Goal: Information Seeking & Learning: Learn about a topic

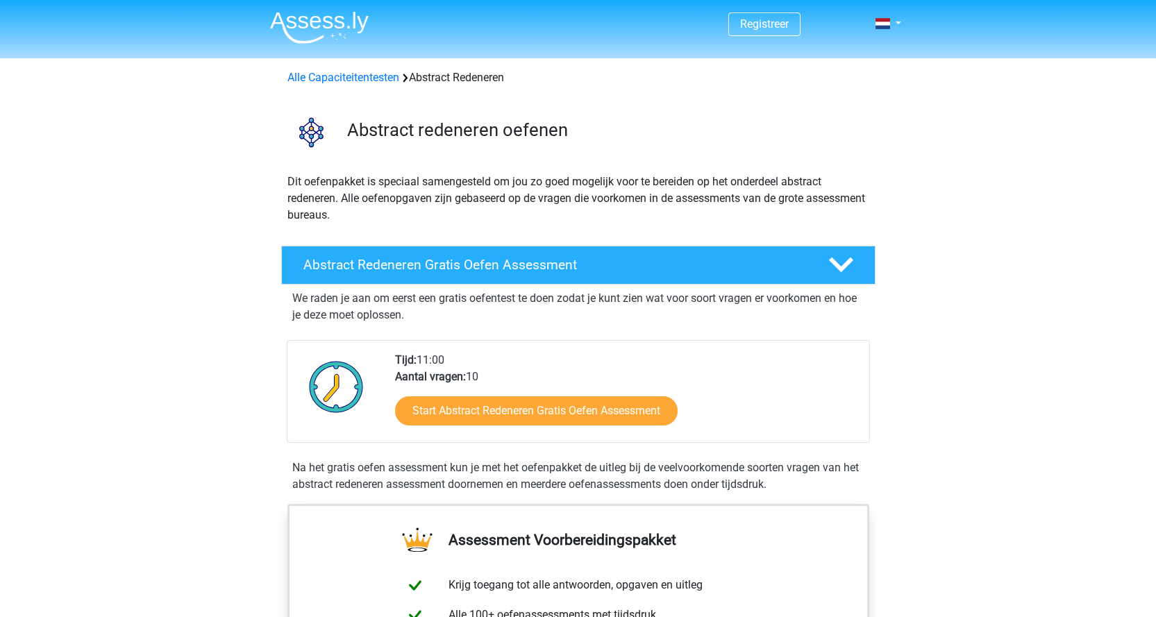
scroll to position [69, 0]
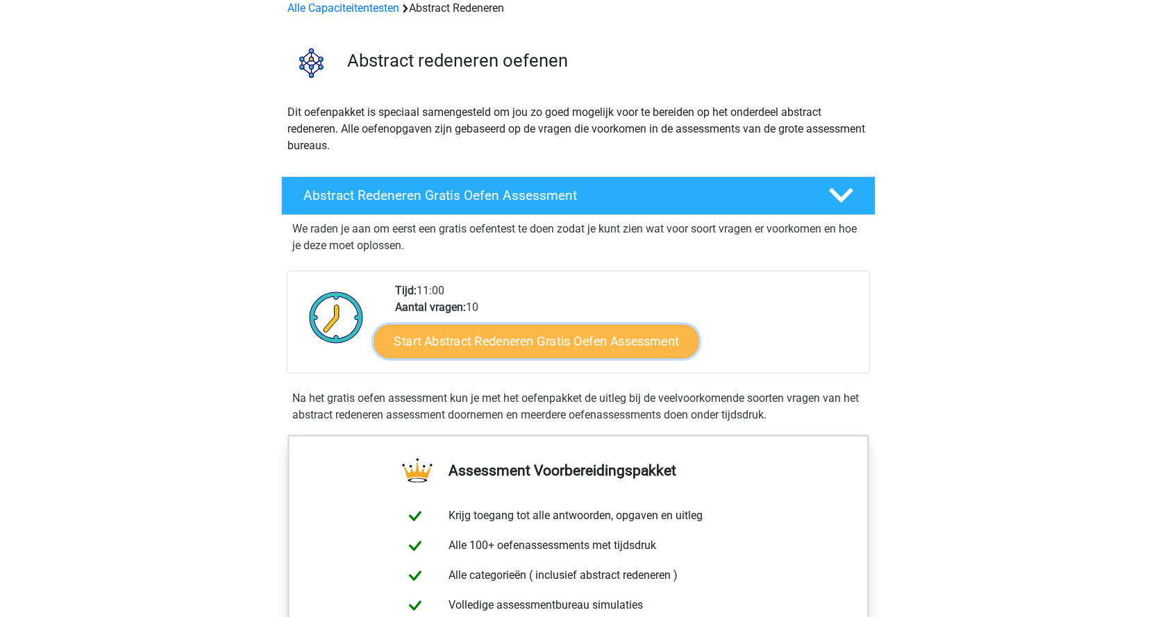
click at [431, 337] on link "Start Abstract Redeneren Gratis Oefen Assessment" at bounding box center [535, 340] width 325 height 33
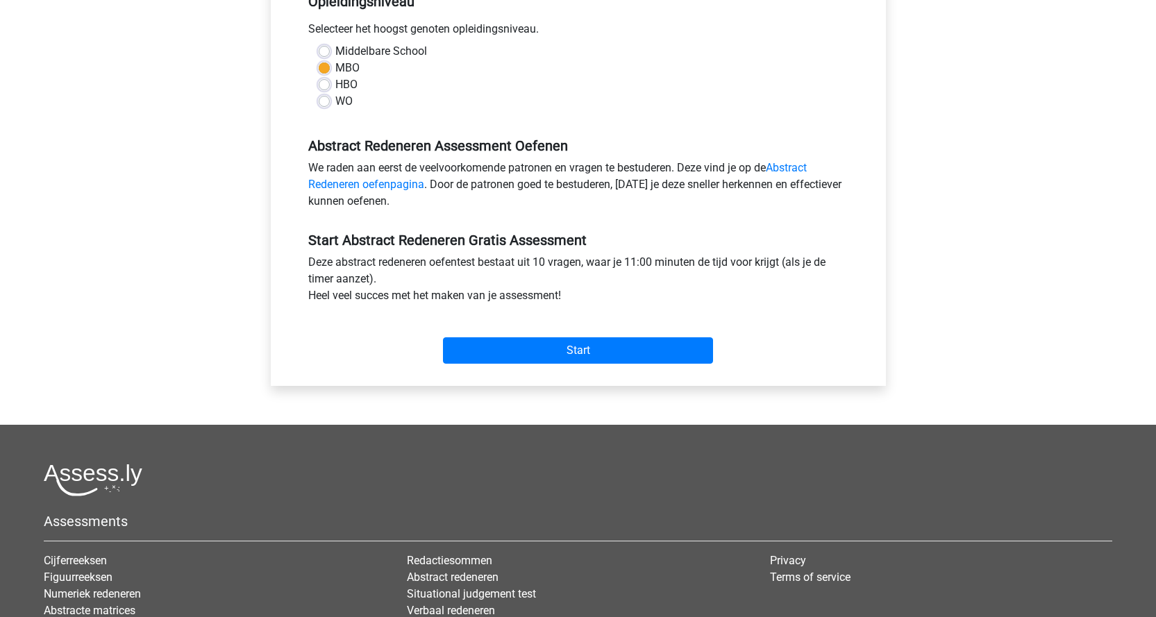
scroll to position [347, 0]
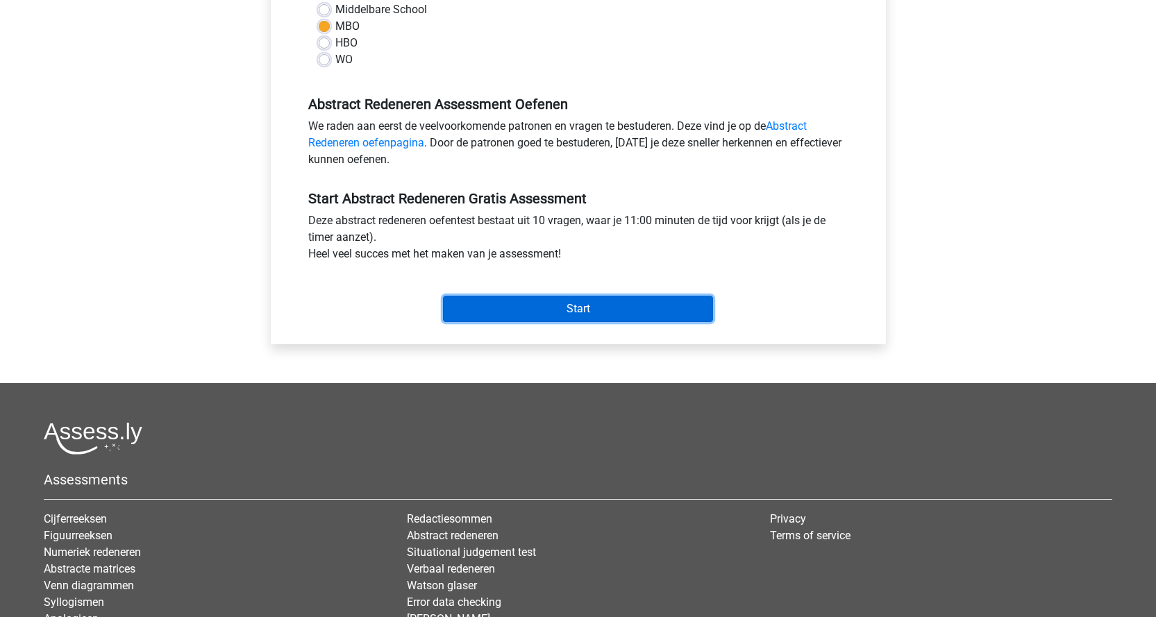
click at [570, 306] on input "Start" at bounding box center [578, 309] width 270 height 26
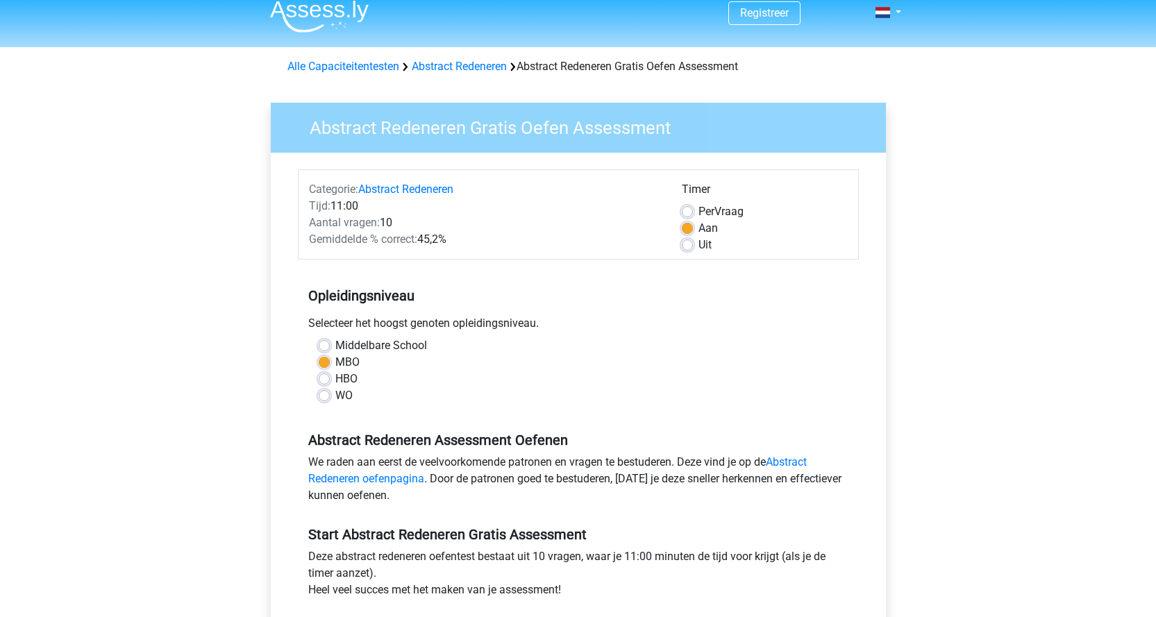
scroll to position [0, 0]
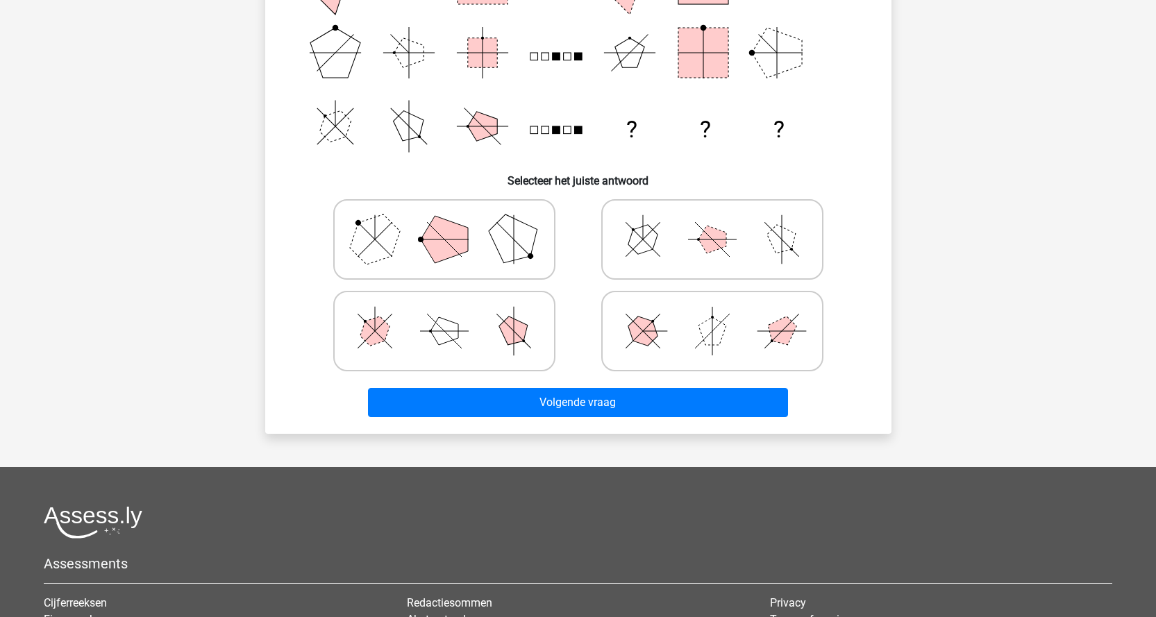
scroll to position [278, 0]
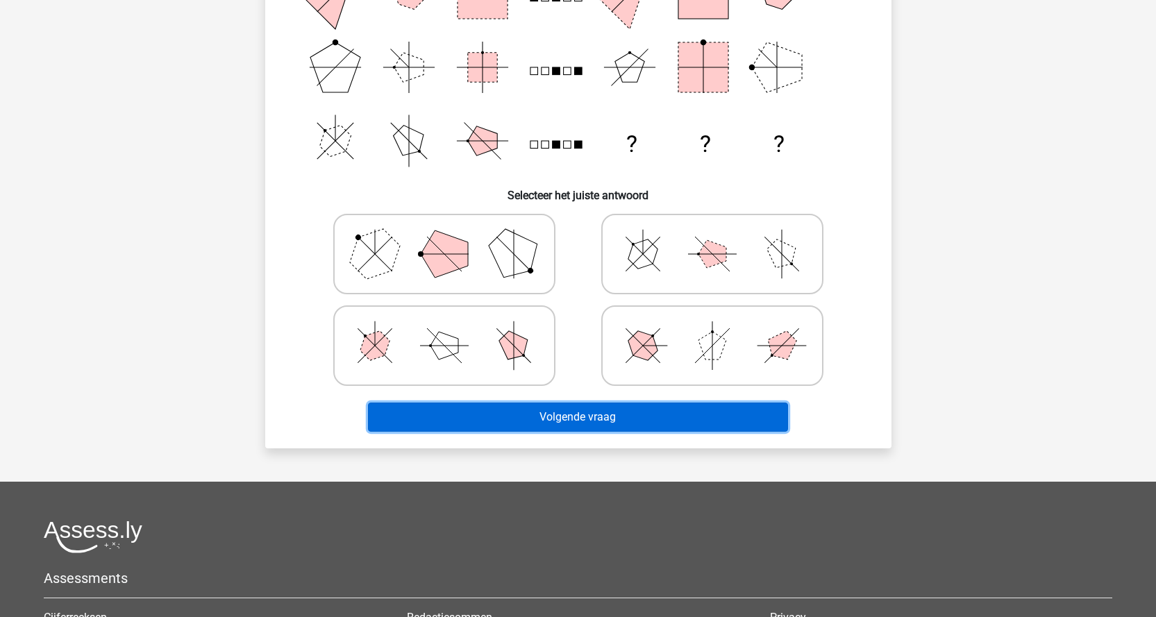
click at [584, 415] on button "Volgende vraag" at bounding box center [578, 417] width 420 height 29
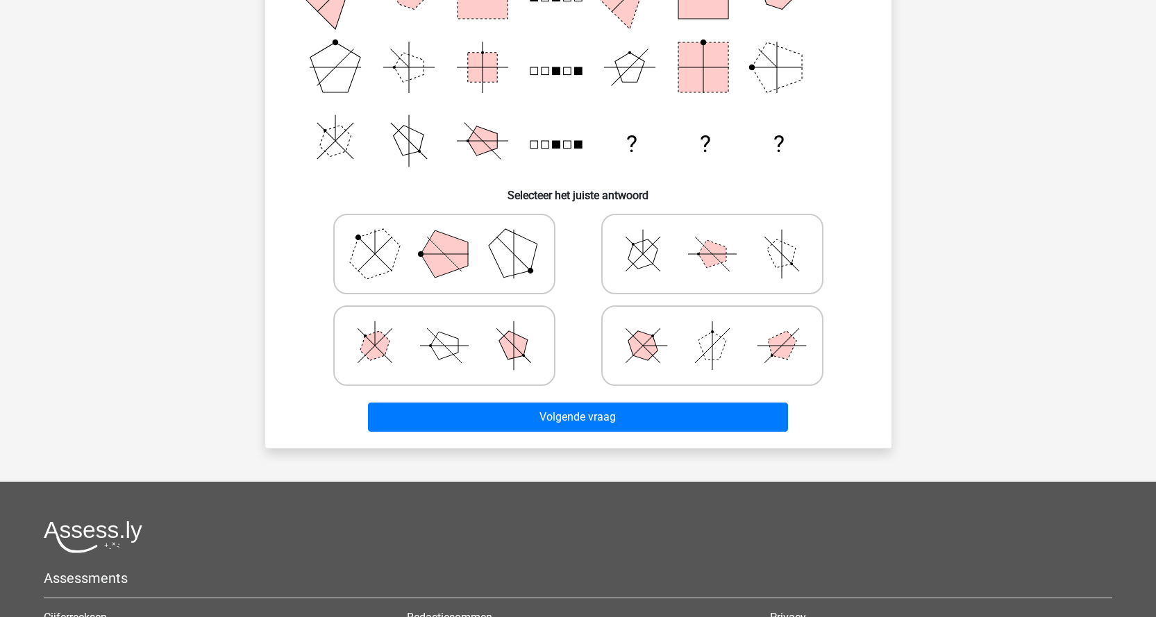
drag, startPoint x: 510, startPoint y: 264, endPoint x: 540, endPoint y: 233, distance: 42.7
click at [515, 257] on polygon at bounding box center [513, 253] width 67 height 67
click at [453, 237] on input "radio" at bounding box center [448, 232] width 9 height 9
radio input "true"
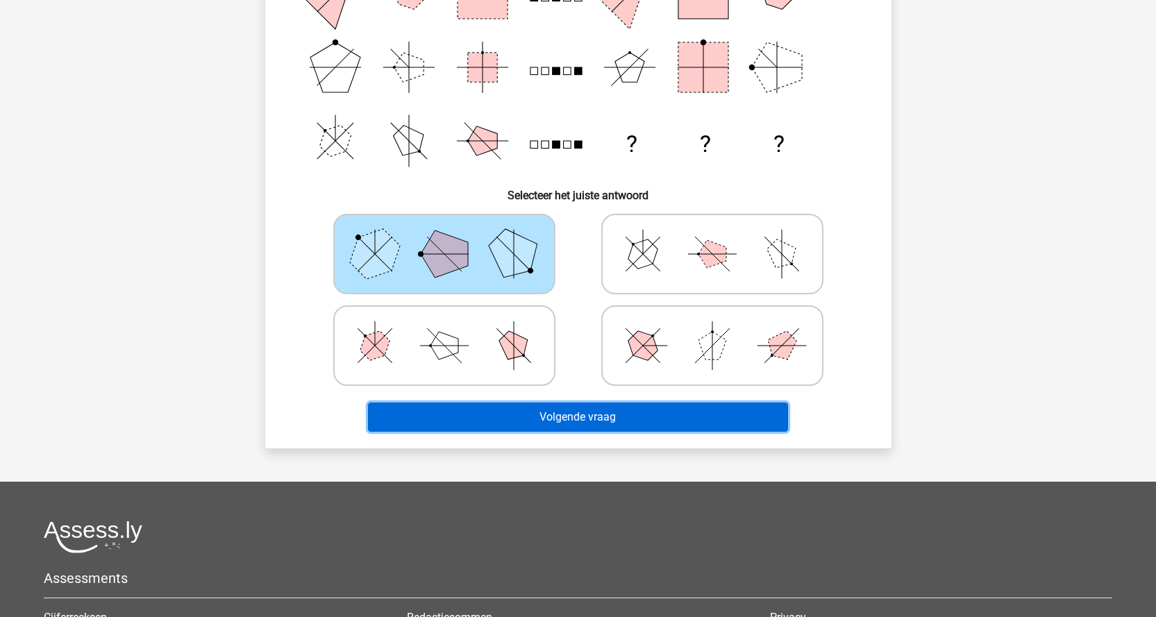
click at [597, 419] on button "Volgende vraag" at bounding box center [578, 417] width 420 height 29
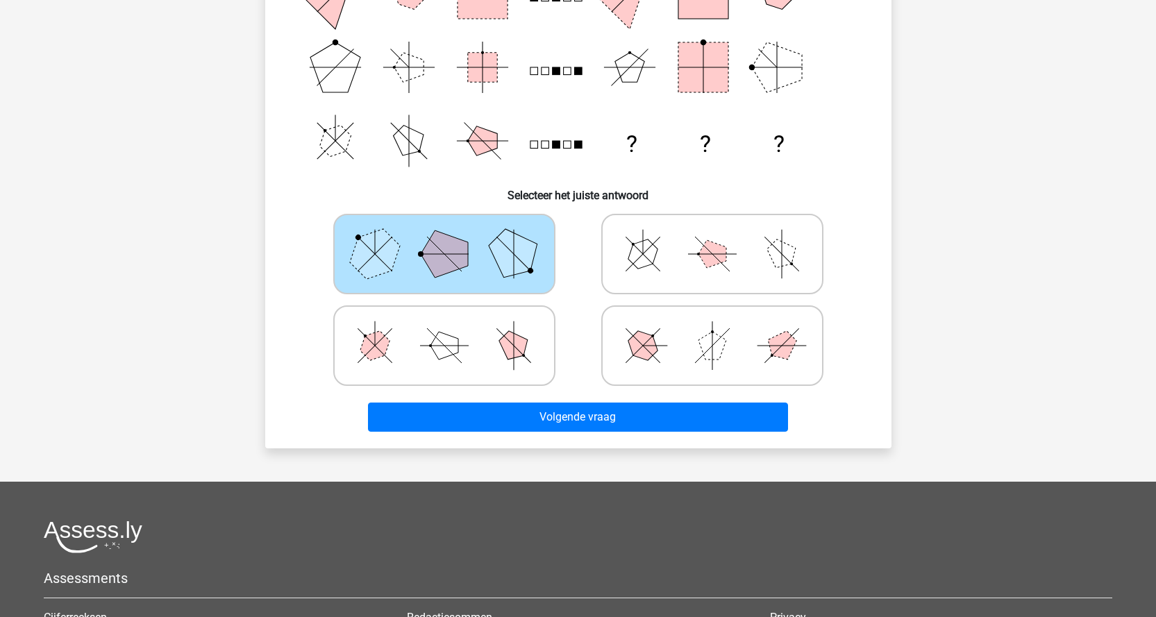
click at [507, 257] on polygon at bounding box center [513, 253] width 67 height 67
click at [453, 237] on input "radio" at bounding box center [448, 232] width 9 height 9
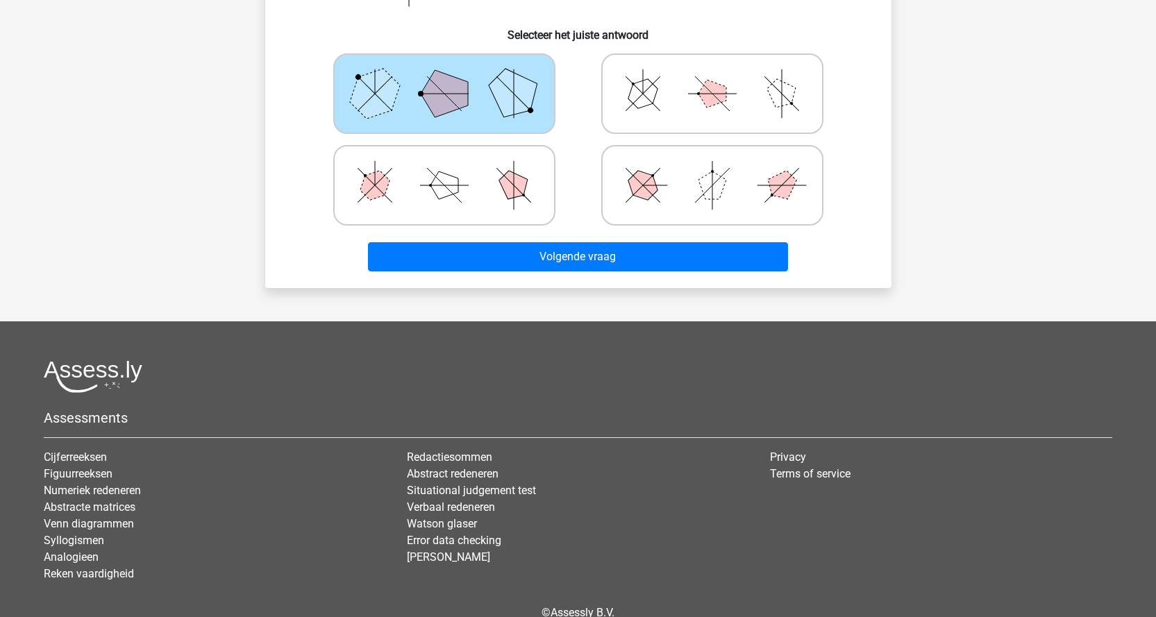
scroll to position [416, 0]
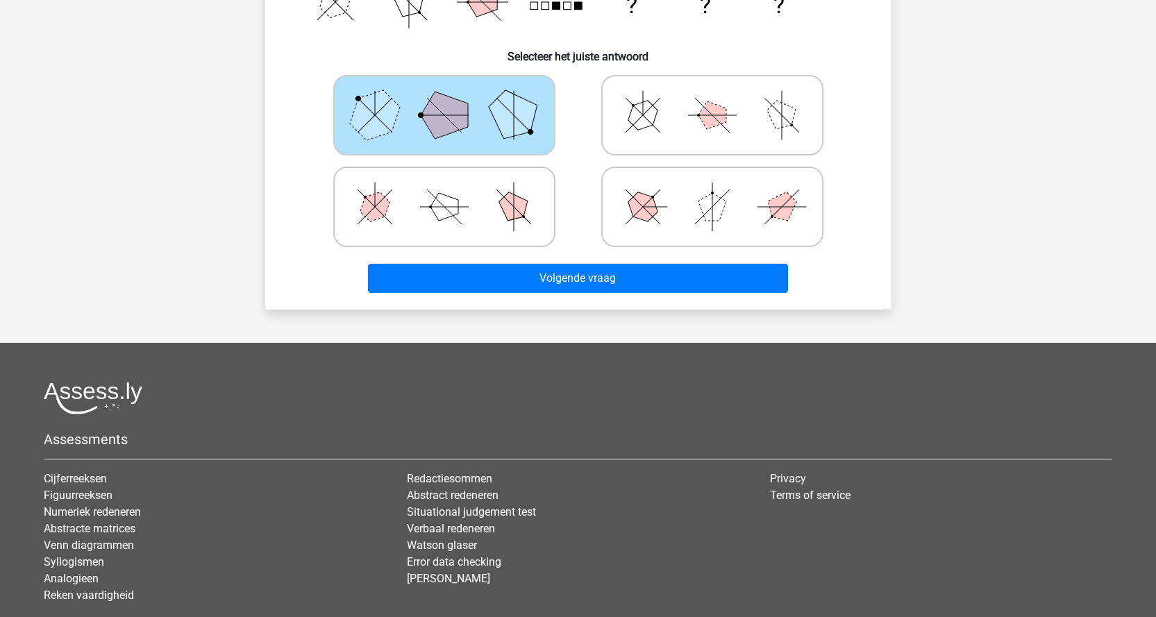
click at [657, 135] on icon at bounding box center [712, 115] width 208 height 69
click at [712, 98] on input "radio" at bounding box center [716, 93] width 9 height 9
radio input "true"
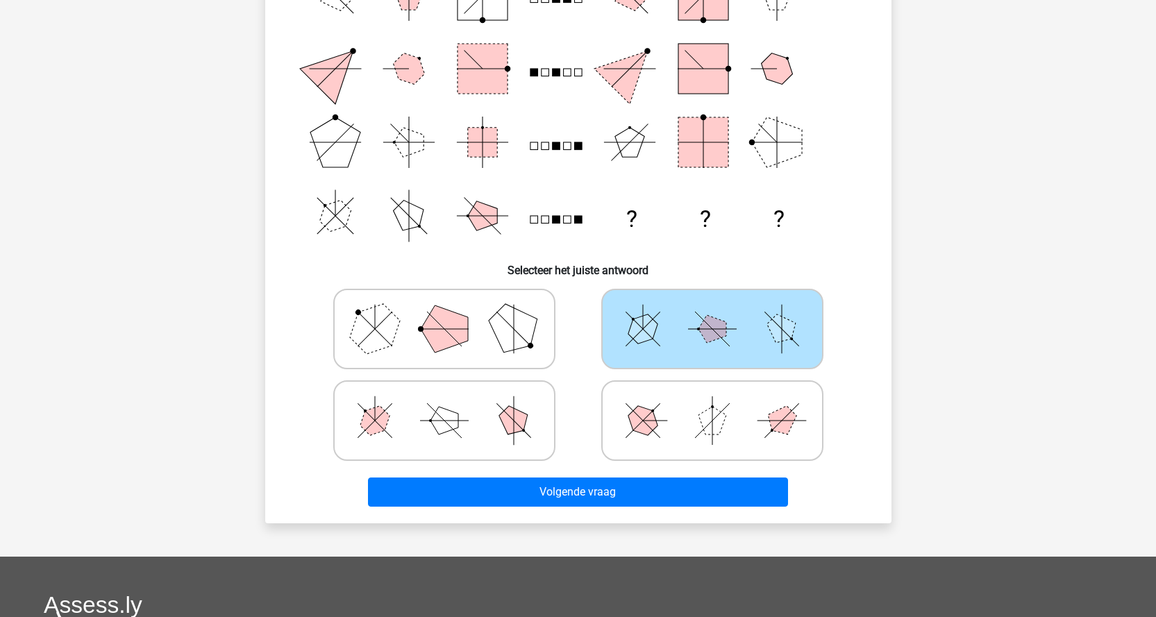
scroll to position [139, 0]
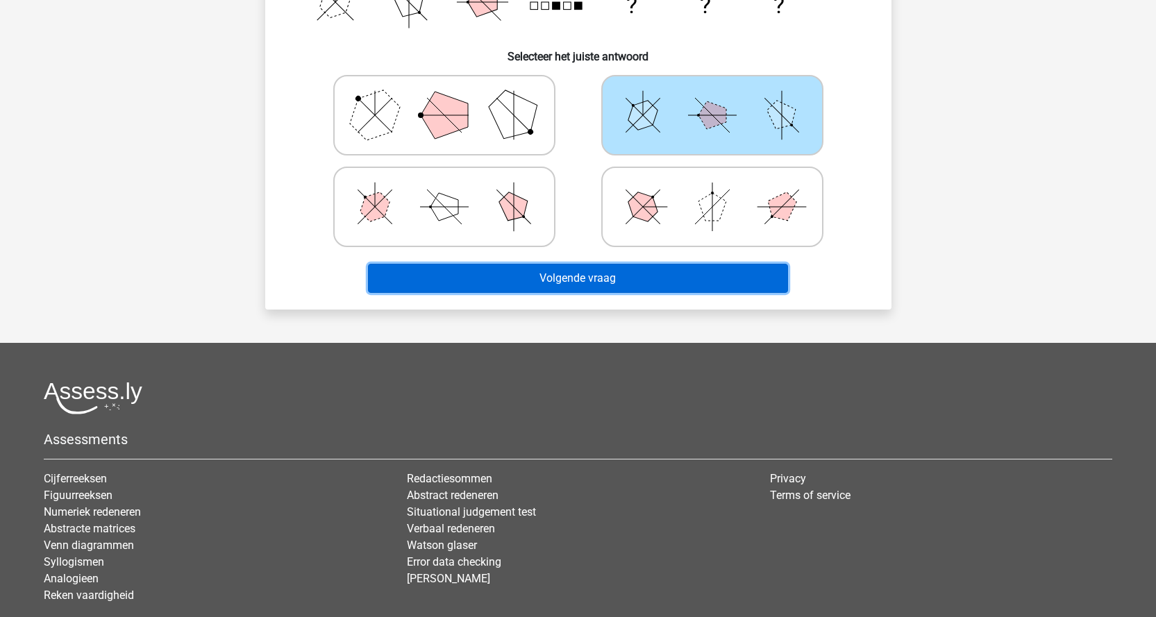
click at [602, 276] on button "Volgende vraag" at bounding box center [578, 278] width 420 height 29
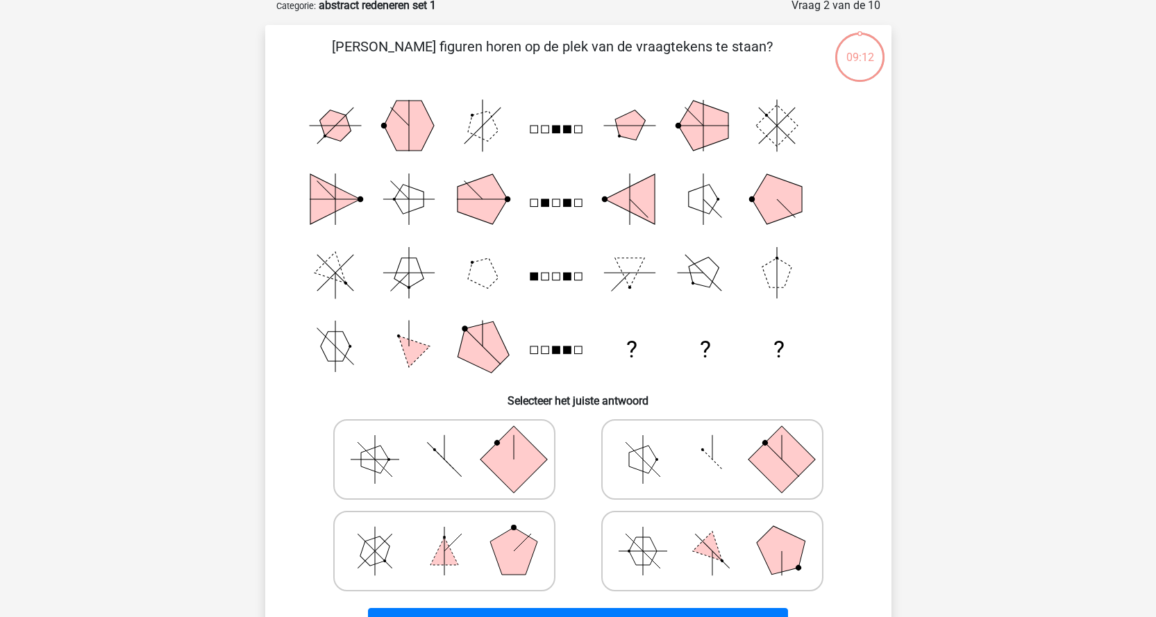
scroll to position [69, 0]
